Goal: Obtain resource: Download file/media

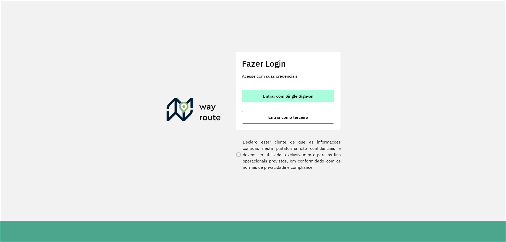
click at [287, 92] on button "Entrar com Single Sign-on" at bounding box center [288, 96] width 92 height 13
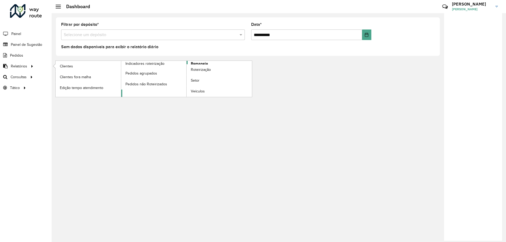
click at [199, 61] on span "Romaneio" at bounding box center [199, 64] width 17 height 6
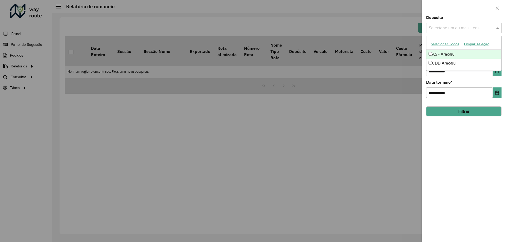
click at [472, 29] on input "text" at bounding box center [462, 28] width 68 height 6
click at [433, 66] on div "CDD Aracaju" at bounding box center [464, 63] width 75 height 9
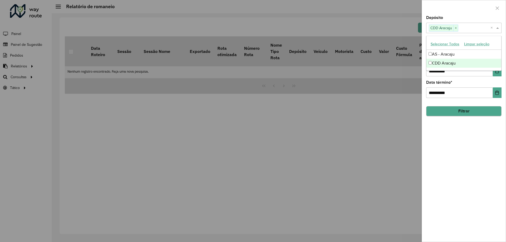
drag, startPoint x: 467, startPoint y: 117, endPoint x: 461, endPoint y: 112, distance: 8.0
click at [461, 112] on div "**********" at bounding box center [464, 129] width 84 height 226
click at [461, 112] on button "Filtrar" at bounding box center [463, 112] width 75 height 10
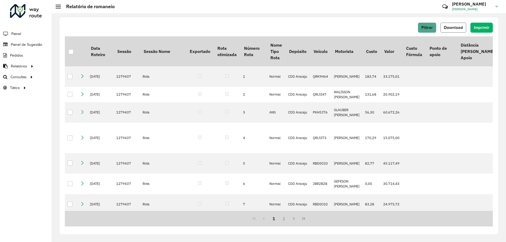
click at [456, 27] on span "Download" at bounding box center [453, 27] width 19 height 4
